Goal: Information Seeking & Learning: Learn about a topic

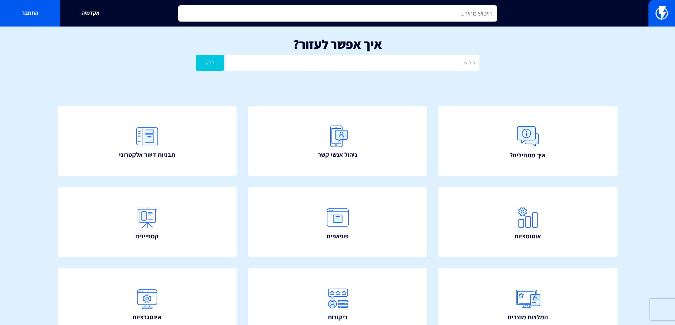
click at [228, 15] on input "text" at bounding box center [337, 13] width 319 height 16
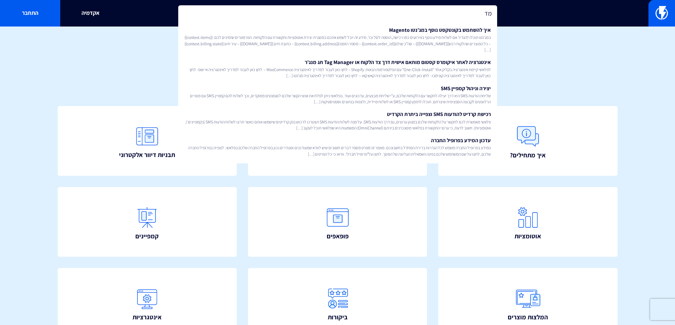
type input "מ"
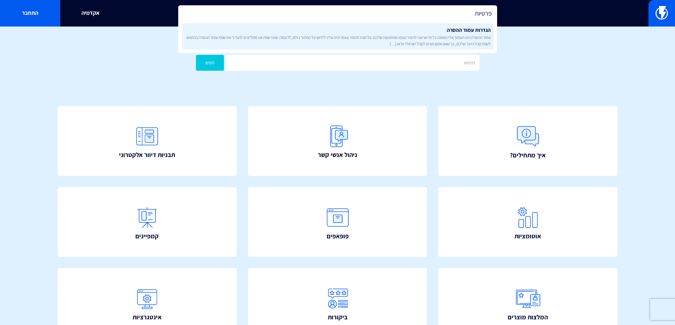
type input "פרטיות"
click at [320, 42] on span "עמוד ההסרה הינו העמוד אליו מופנה כל מי שרוצה להסיר עצמו מהתפוצה שלכם. על מנת לה…" at bounding box center [337, 40] width 306 height 12
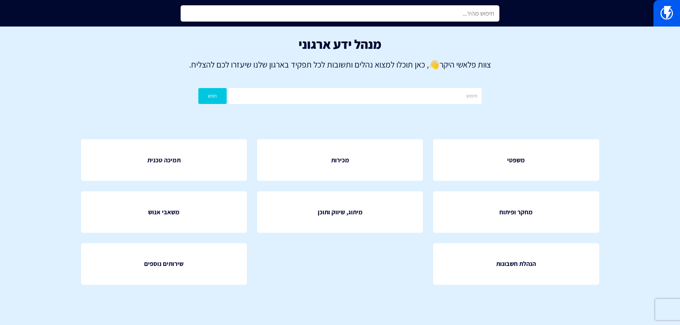
click at [361, 8] on input "text" at bounding box center [340, 13] width 319 height 16
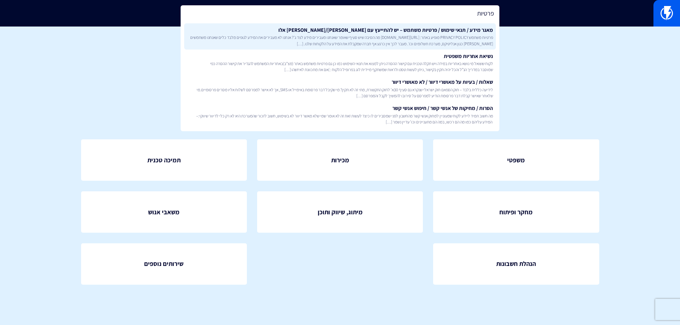
type input "פרטיות"
click at [369, 43] on span "פרטיות משתמש PRIVACY POLICY מופיע באתר: [URL][DOMAIN_NAME] מה הסיבה שיש סעיף שא…" at bounding box center [340, 40] width 306 height 12
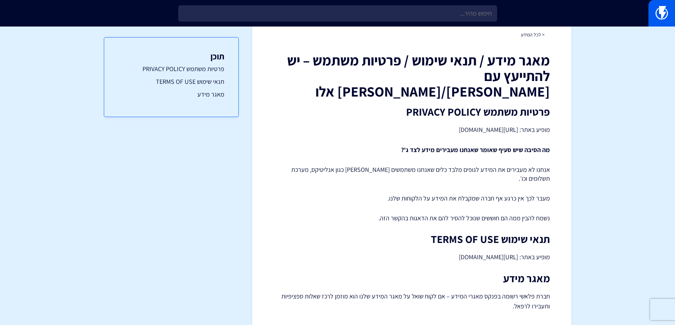
scroll to position [31, 0]
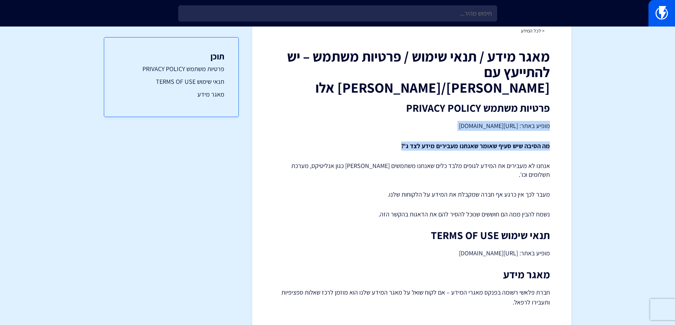
drag, startPoint x: 547, startPoint y: 110, endPoint x: 394, endPoint y: 121, distance: 153.7
click at [394, 121] on div "מאגר מידע / תנאי שימוש / פרטיות משתמש – יש להתייעץ עם קארין/רפאל בנושאים אלו פר…" at bounding box center [411, 178] width 276 height 259
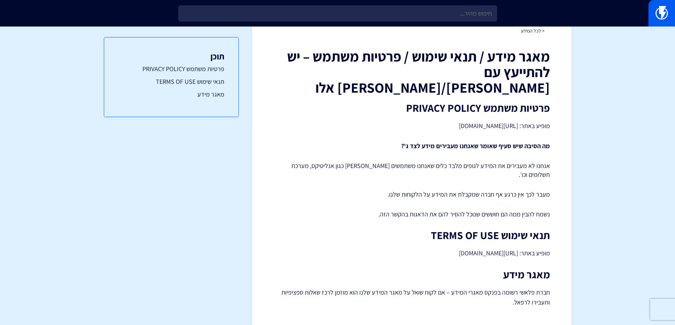
drag, startPoint x: 398, startPoint y: 130, endPoint x: 587, endPoint y: 137, distance: 188.5
click at [588, 137] on section "< לכל המידע מאגר מידע / תנאי שימוש / פרטיות משתמש – יש להתייעץ עם קארין/רפאל בנ…" at bounding box center [337, 172] width 675 height 355
drag, startPoint x: 579, startPoint y: 137, endPoint x: 561, endPoint y: 142, distance: 18.5
click at [578, 137] on section "< לכל המידע מאגר מידע / תנאי שימוש / פרטיות משתמש – יש להתייעץ עם קארין/רפאל בנ…" at bounding box center [337, 172] width 675 height 355
click at [377, 155] on div "מאגר מידע / תנאי שימוש / פרטיות משתמש – יש להתייעץ עם קארין/רפאל בנושאים אלו פר…" at bounding box center [411, 178] width 276 height 259
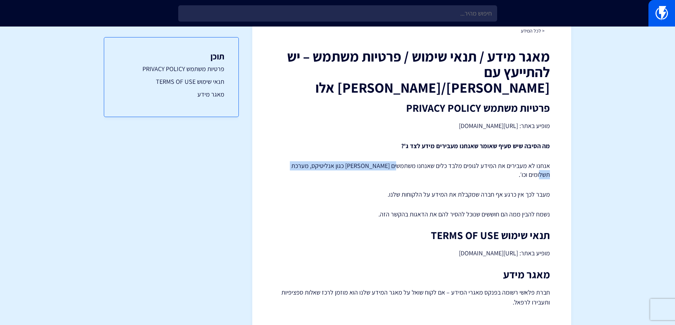
drag, startPoint x: 400, startPoint y: 142, endPoint x: 287, endPoint y: 152, distance: 113.4
click at [287, 152] on div "מאגר מידע / תנאי שימוש / פרטיות משתמש – יש להתייעץ עם קארין/רפאל בנושאים אלו פר…" at bounding box center [411, 178] width 276 height 259
click at [287, 161] on p "אנחנו לא מעבירים את המידע לגופים מלבד כלים שאנחנו משתמשים בהם כגון אנליטיקס, מע…" at bounding box center [411, 170] width 276 height 18
click at [374, 184] on div "מאגר מידע / תנאי שימוש / פרטיות משתמש – יש להתייעץ עם קארין/רפאל בנושאים אלו פר…" at bounding box center [411, 178] width 276 height 259
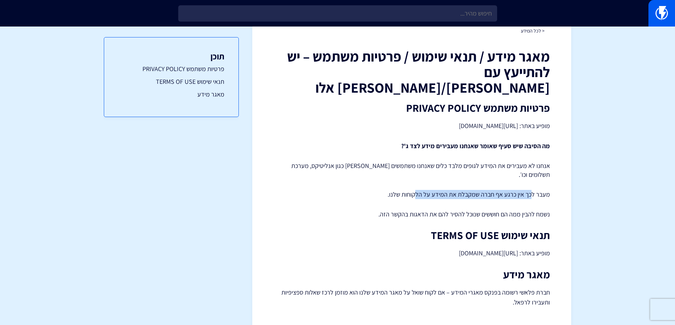
drag, startPoint x: 530, startPoint y: 165, endPoint x: 419, endPoint y: 165, distance: 111.2
click at [419, 165] on div "מאגר מידע / תנאי שימוש / פרטיות משתמש – יש להתייעץ עם קארין/רפאל בנושאים אלו פר…" at bounding box center [411, 178] width 276 height 259
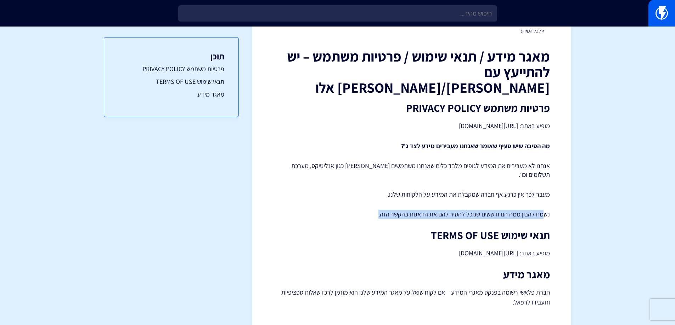
drag, startPoint x: 544, startPoint y: 189, endPoint x: 346, endPoint y: 192, distance: 197.6
click at [346, 210] on p "נשמח להבין ממה הם חוששים שנוכל להסיר להם את הדאגות בהקשר הזה." at bounding box center [411, 214] width 276 height 9
click at [232, 259] on div "תוכן פרטיות משתמש PRIVACY POLICY תנאי שימוש TERMS OF USE מאגר מידע" at bounding box center [171, 176] width 135 height 299
